Goal: Information Seeking & Learning: Learn about a topic

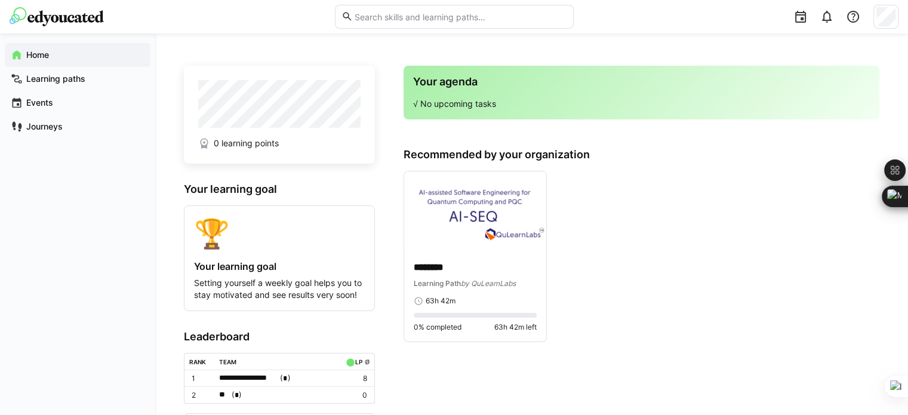
click at [53, 62] on div "Home" at bounding box center [78, 55] width 146 height 24
click at [87, 85] on div "Learning paths" at bounding box center [78, 79] width 146 height 24
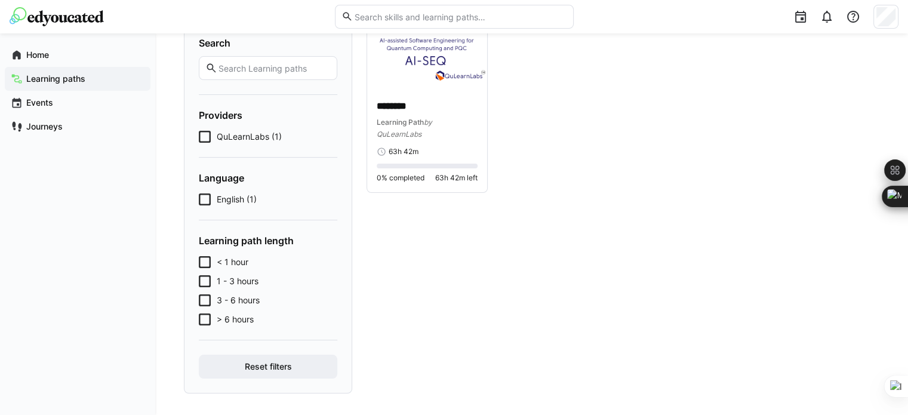
scroll to position [106, 0]
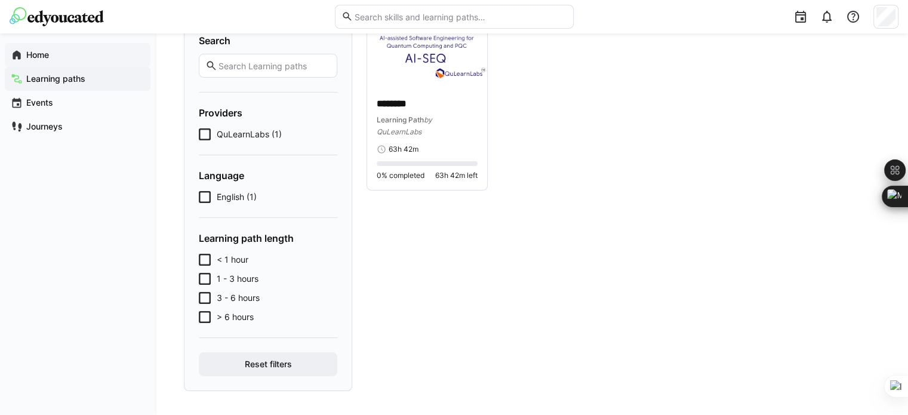
click at [0, 0] on app-navigation-label "Home" at bounding box center [0, 0] width 0 height 0
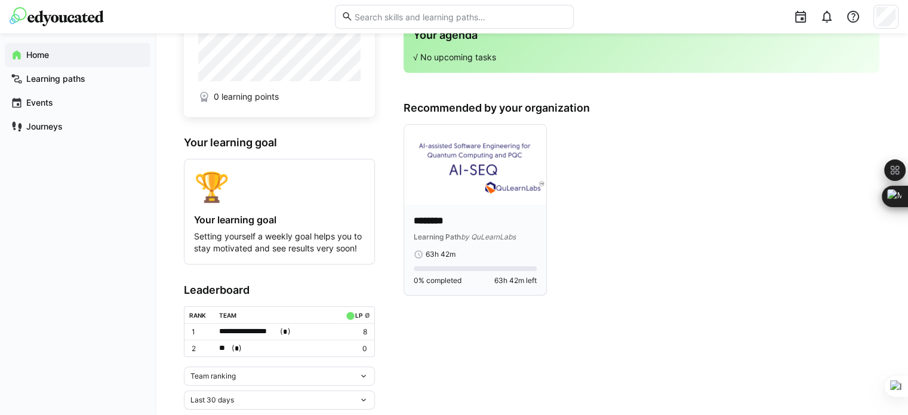
scroll to position [48, 0]
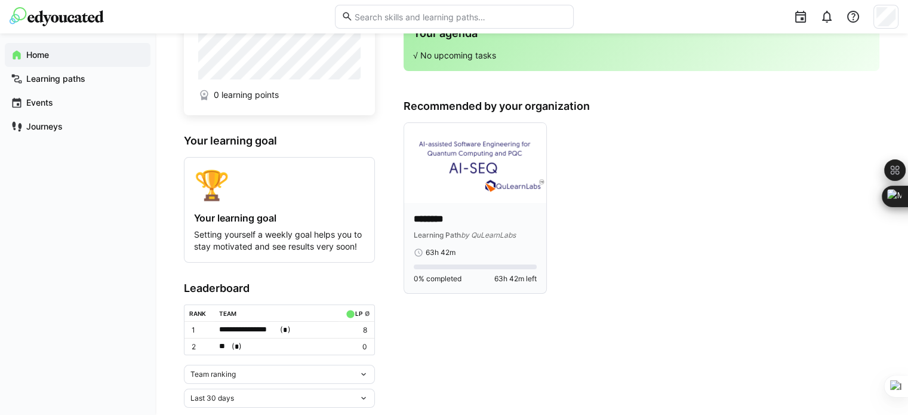
click at [463, 202] on img at bounding box center [475, 163] width 142 height 80
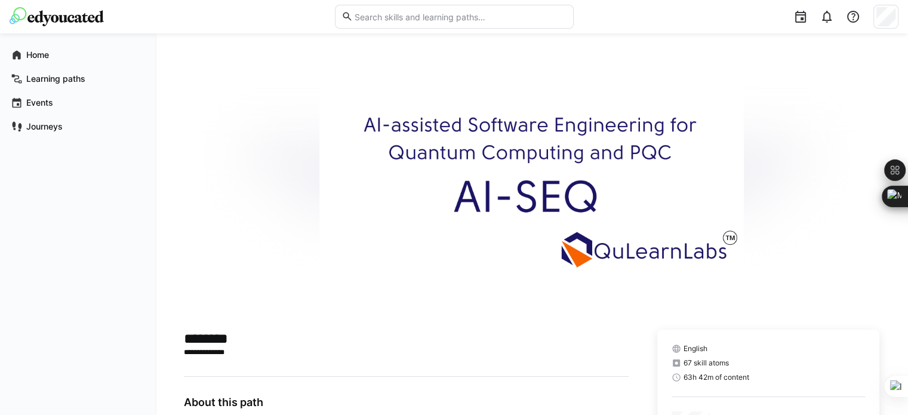
scroll to position [327, 0]
